Goal: Information Seeking & Learning: Learn about a topic

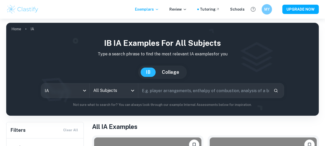
scroll to position [58, 0]
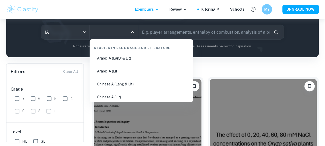
click at [120, 30] on input "All Subjects" at bounding box center [110, 32] width 36 height 10
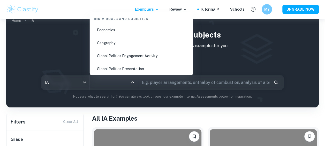
scroll to position [10, 0]
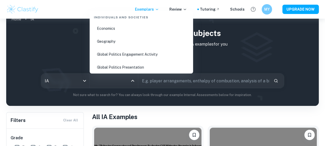
click at [125, 27] on li "Economics" at bounding box center [141, 28] width 99 height 12
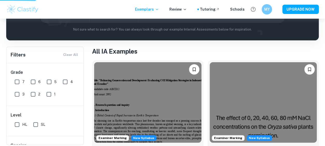
scroll to position [79, 0]
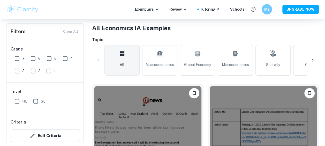
scroll to position [98, 0]
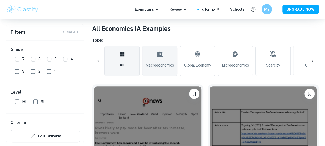
click at [168, 56] on link "Macroeconomics" at bounding box center [159, 60] width 35 height 30
type input "Macroeconomics"
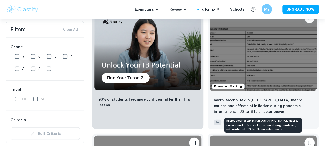
scroll to position [548, 0]
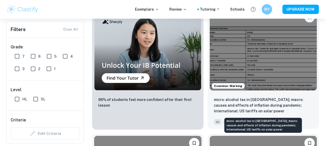
click at [292, 106] on p "micro: alcohol tax in [GEOGRAPHIC_DATA]; macro: causes and effects of inflation…" at bounding box center [263, 105] width 99 height 17
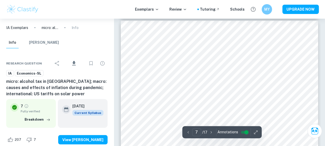
scroll to position [1553, 0]
type input "6"
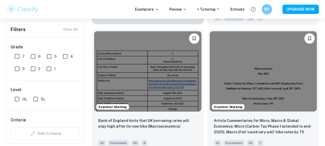
scroll to position [651, 0]
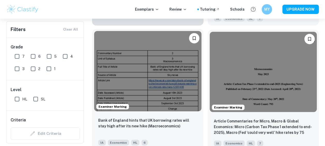
click at [146, 55] on img at bounding box center [147, 71] width 107 height 80
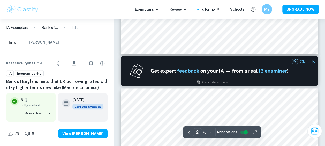
type input "1"
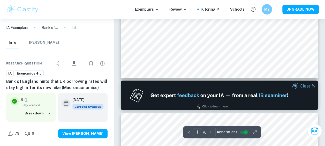
scroll to position [200, 0]
